Goal: Check status: Check status

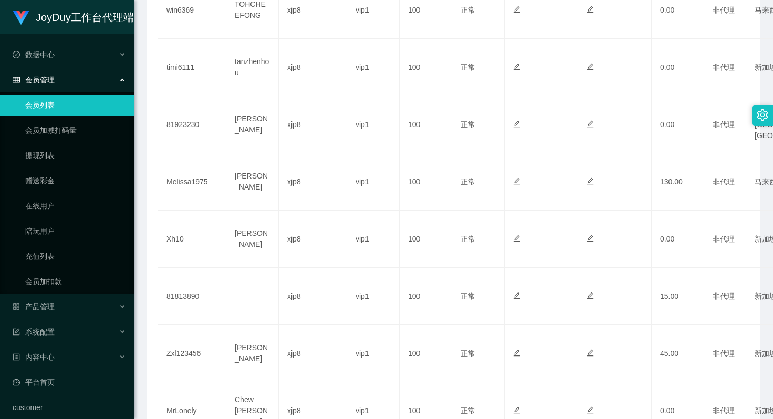
scroll to position [523, 0]
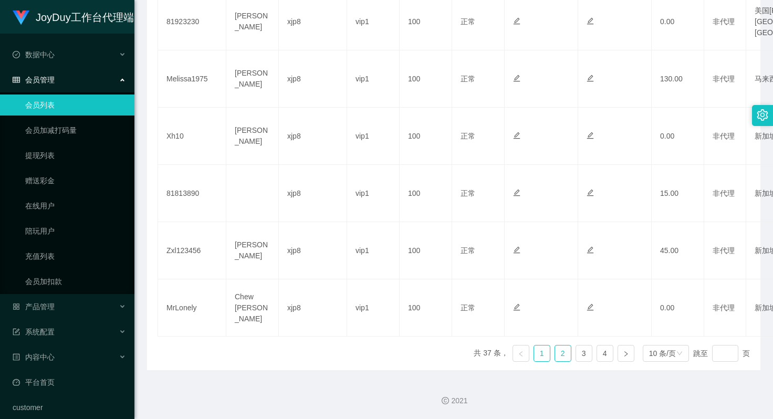
click at [556, 354] on link "2" at bounding box center [563, 354] width 16 height 16
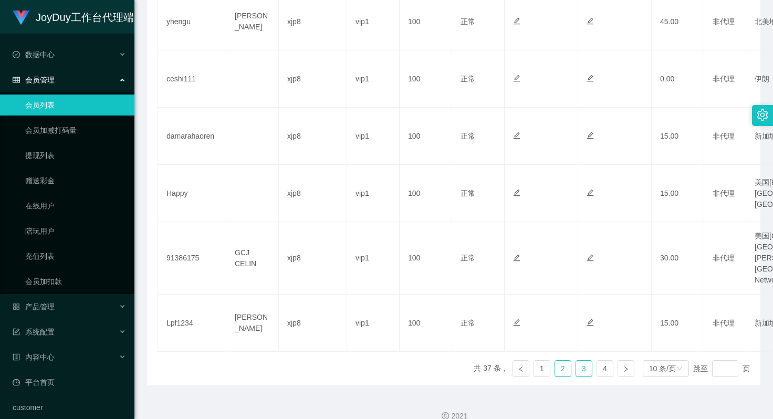
click at [580, 361] on link "3" at bounding box center [584, 369] width 16 height 16
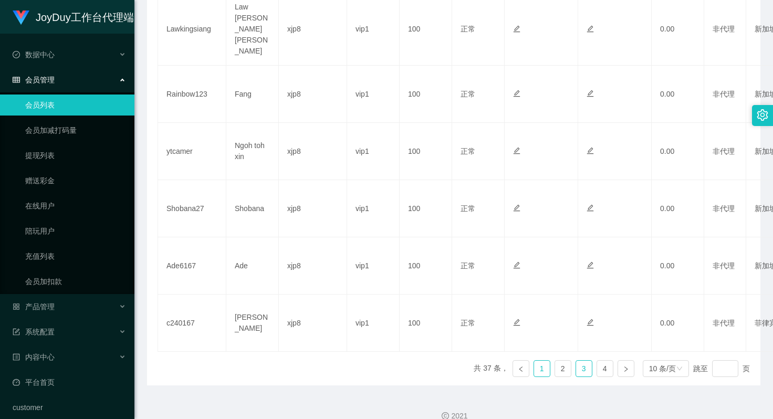
click at [534, 361] on link "1" at bounding box center [542, 369] width 16 height 16
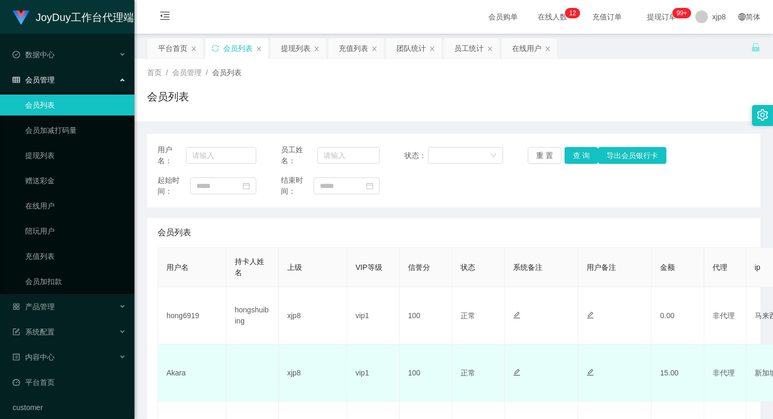
scroll to position [105, 0]
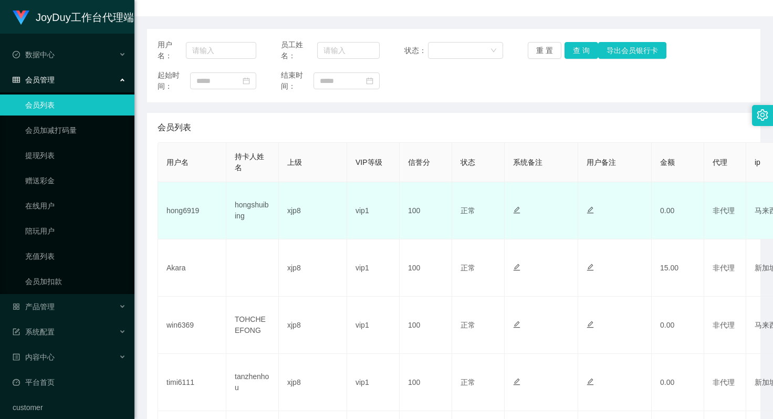
click at [258, 206] on td "hongshuibing" at bounding box center [252, 210] width 53 height 57
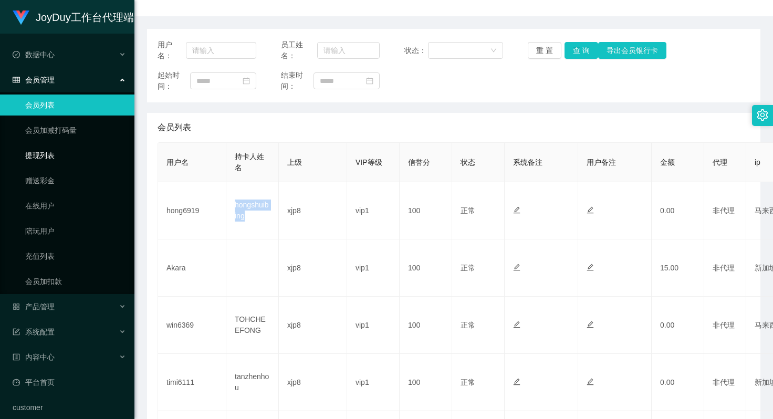
click at [62, 160] on link "提现列表" at bounding box center [75, 155] width 101 height 21
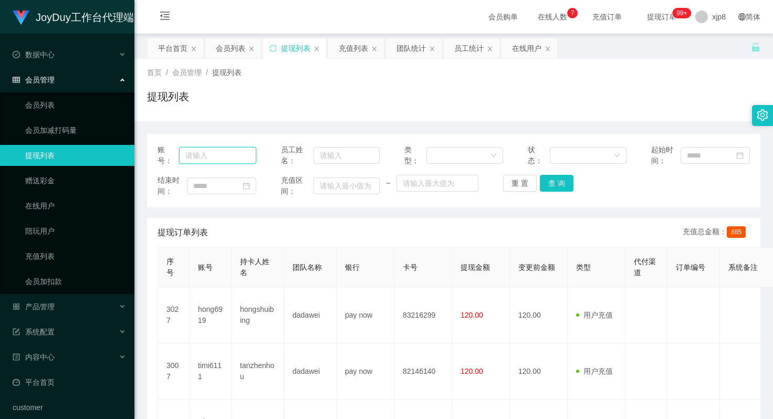
click at [213, 156] on input "text" at bounding box center [217, 155] width 77 height 17
paste input "win6369"
type input "win6369"
click at [564, 185] on button "查 询" at bounding box center [557, 183] width 34 height 17
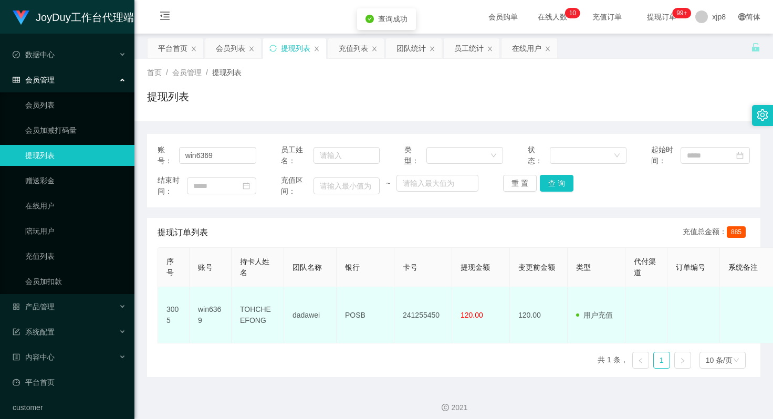
click at [418, 316] on td "241255450" at bounding box center [424, 315] width 58 height 56
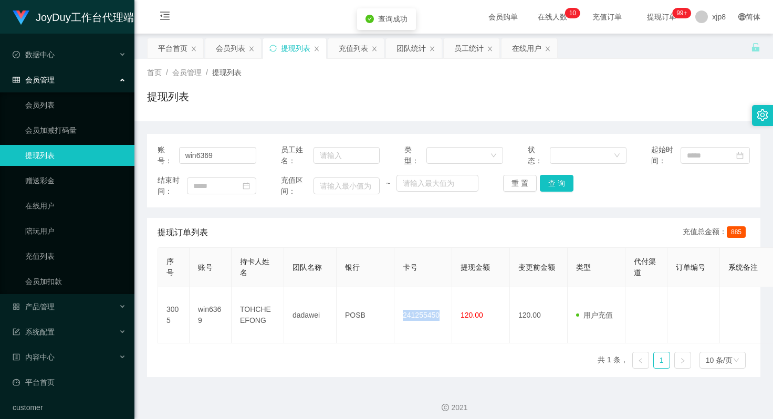
copy td "241255450"
